Goal: Find specific page/section: Find specific page/section

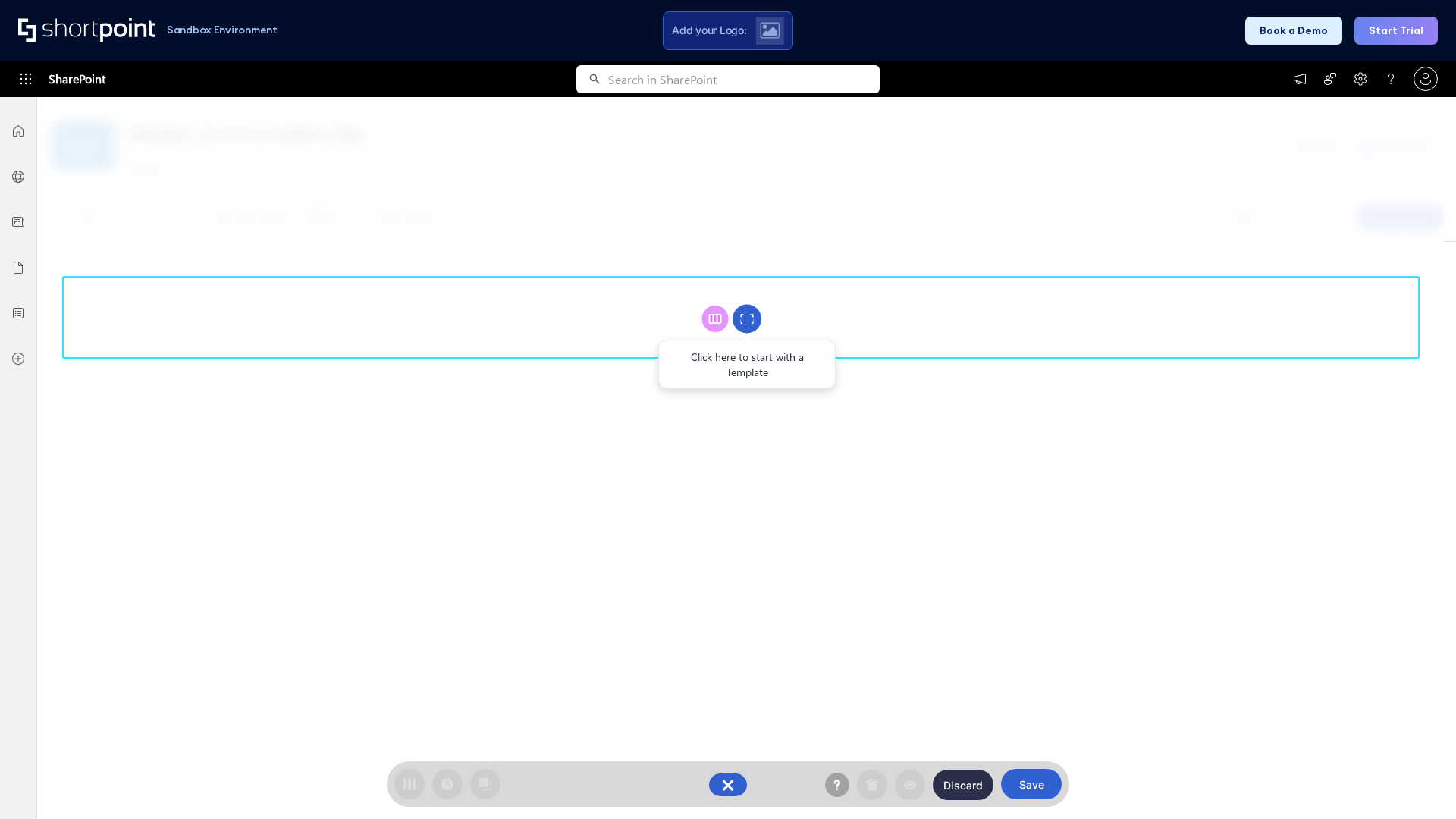
click at [747, 318] on circle at bounding box center [747, 319] width 29 height 29
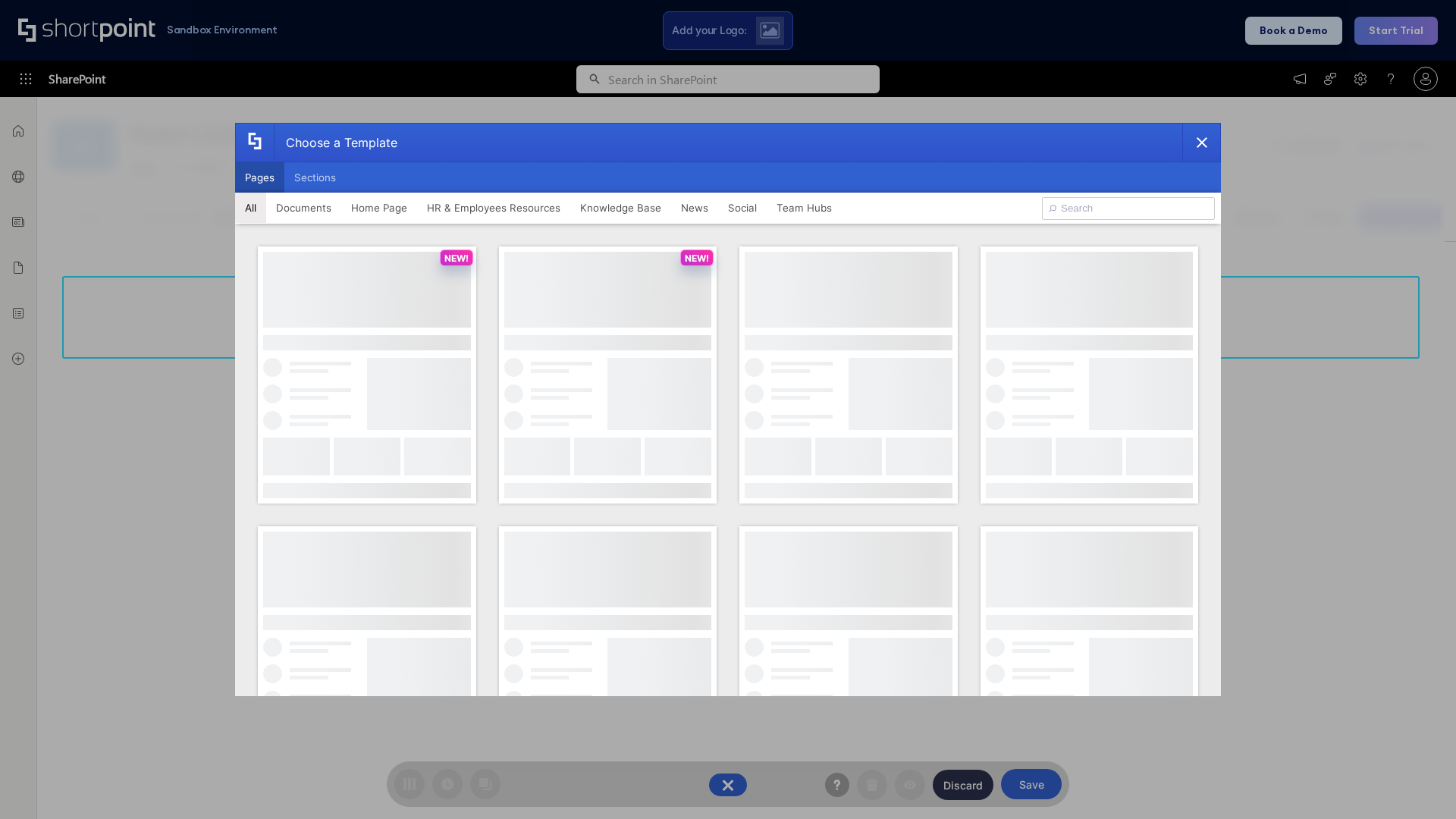
click at [259, 177] on button "Pages" at bounding box center [260, 177] width 50 height 30
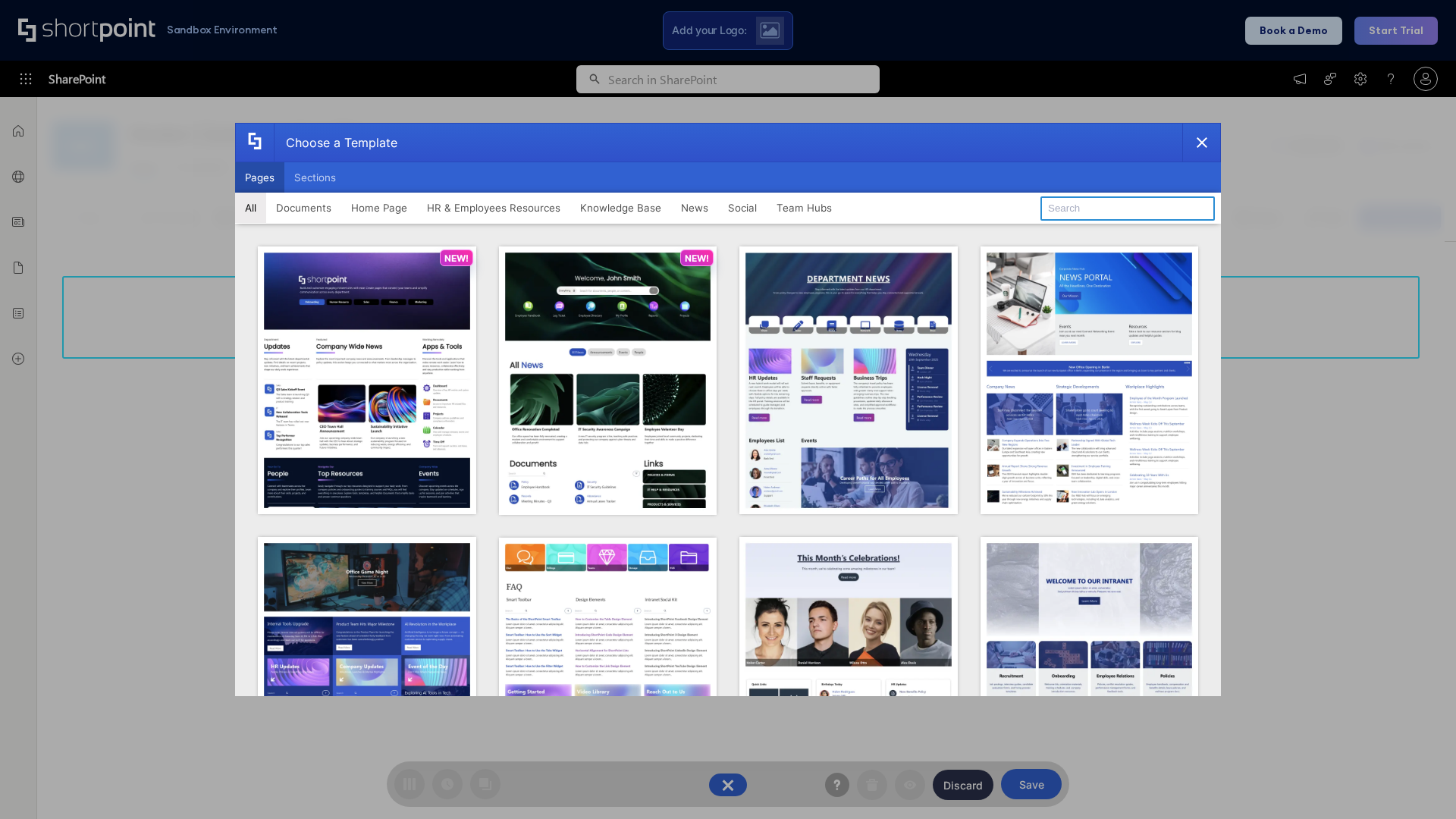
type input "HR 3"
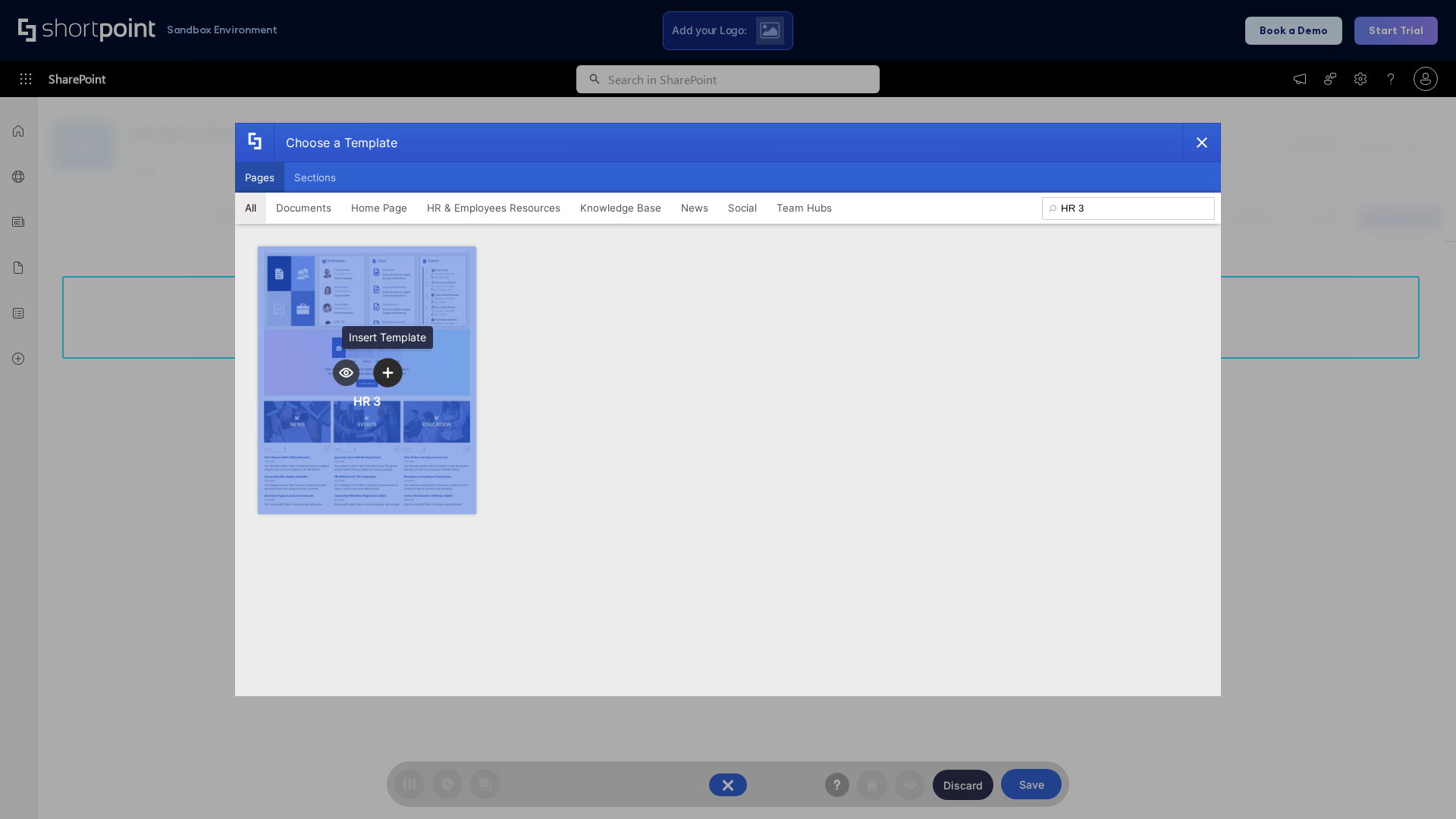
click at [388, 372] on icon "template selector" at bounding box center [388, 372] width 10 height 10
